Goal: Transaction & Acquisition: Book appointment/travel/reservation

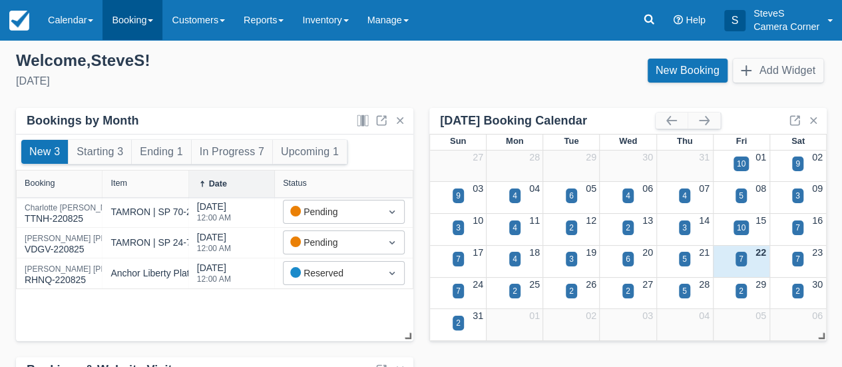
click at [121, 20] on link "Booking" at bounding box center [132, 20] width 60 height 40
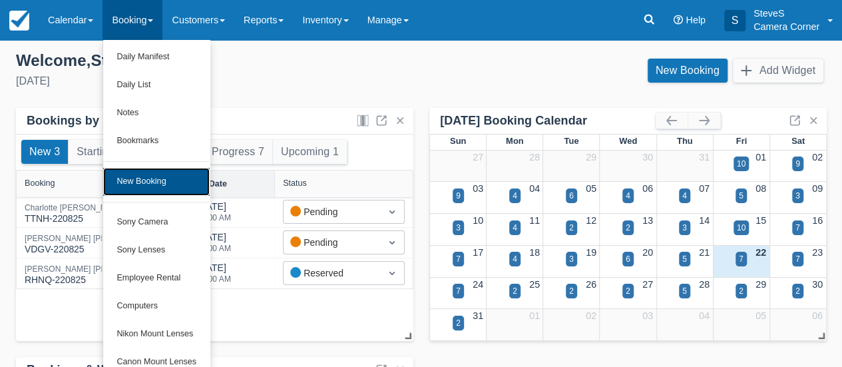
click at [155, 181] on link "New Booking" at bounding box center [156, 182] width 106 height 28
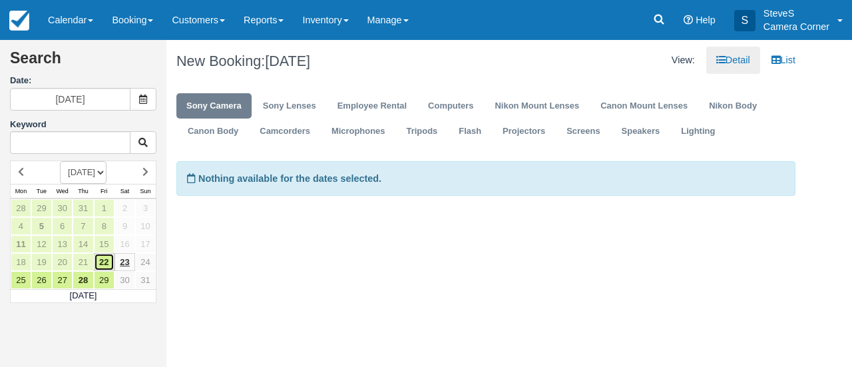
drag, startPoint x: 105, startPoint y: 263, endPoint x: 128, endPoint y: 256, distance: 24.4
click at [106, 263] on link "22" at bounding box center [104, 262] width 21 height 18
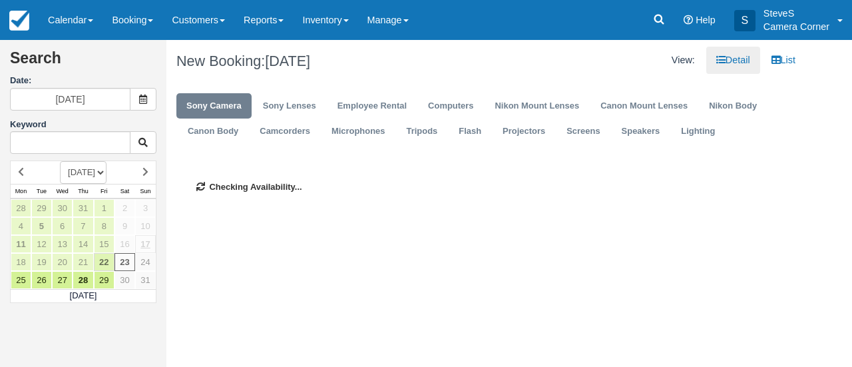
type input "[DATE]"
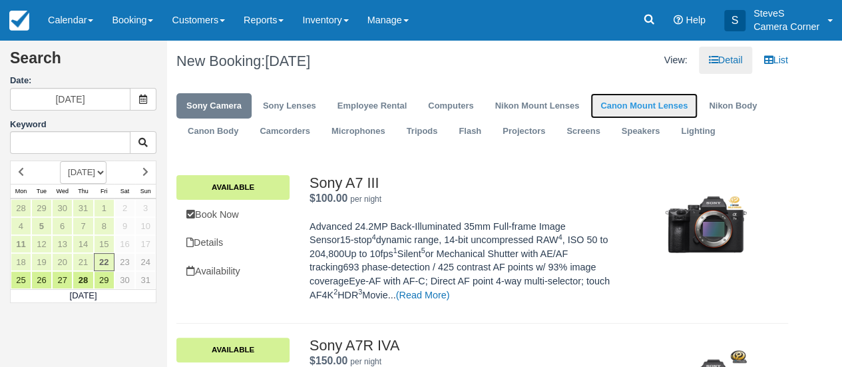
click at [638, 103] on link "Canon Mount Lenses" at bounding box center [643, 106] width 107 height 26
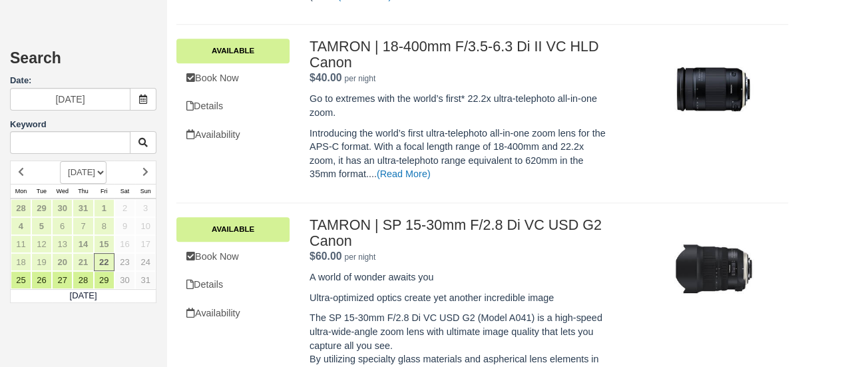
scroll to position [661, 0]
